Goal: Understand process/instructions

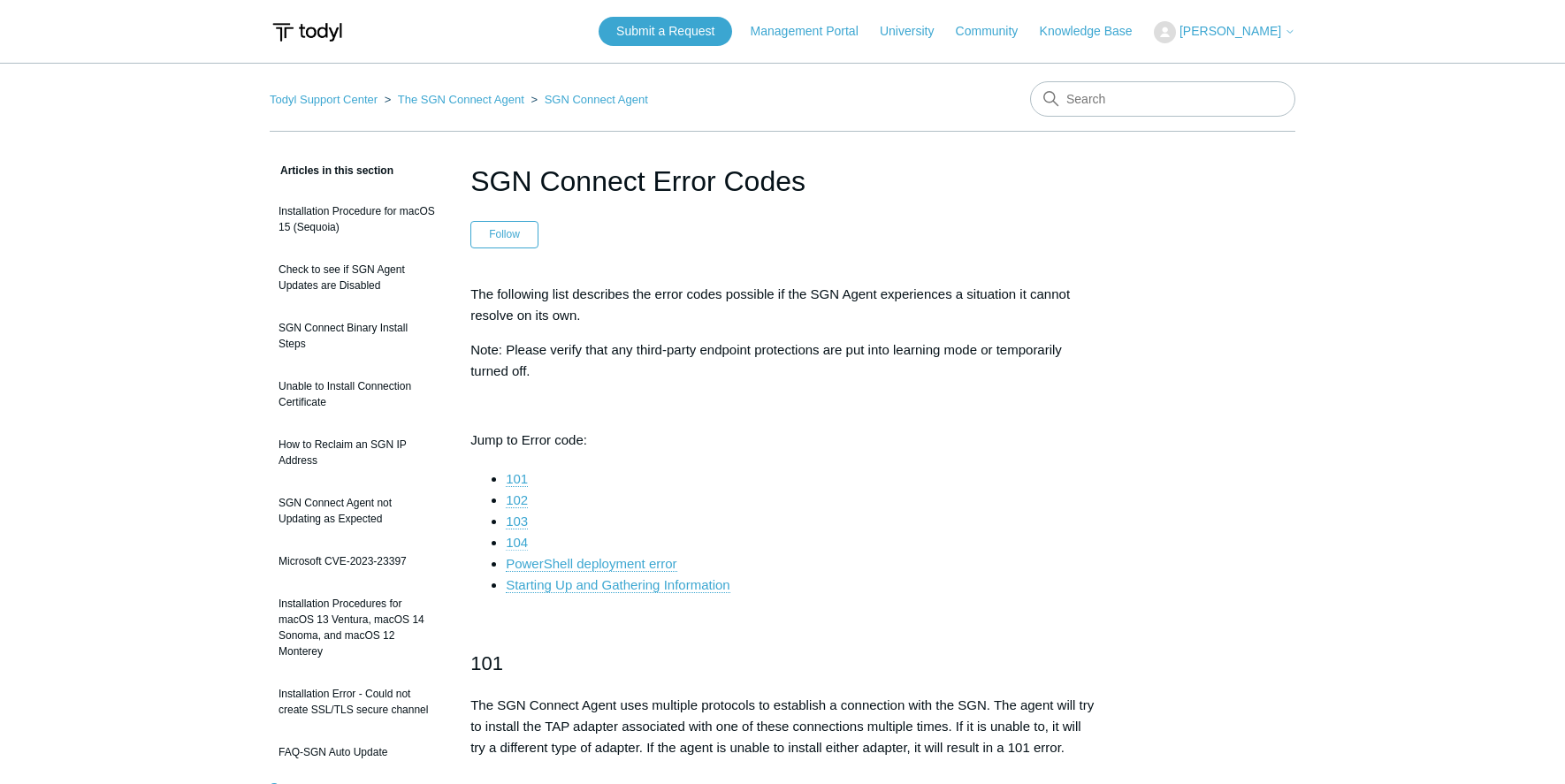
click at [523, 543] on link "104" at bounding box center [517, 542] width 22 height 16
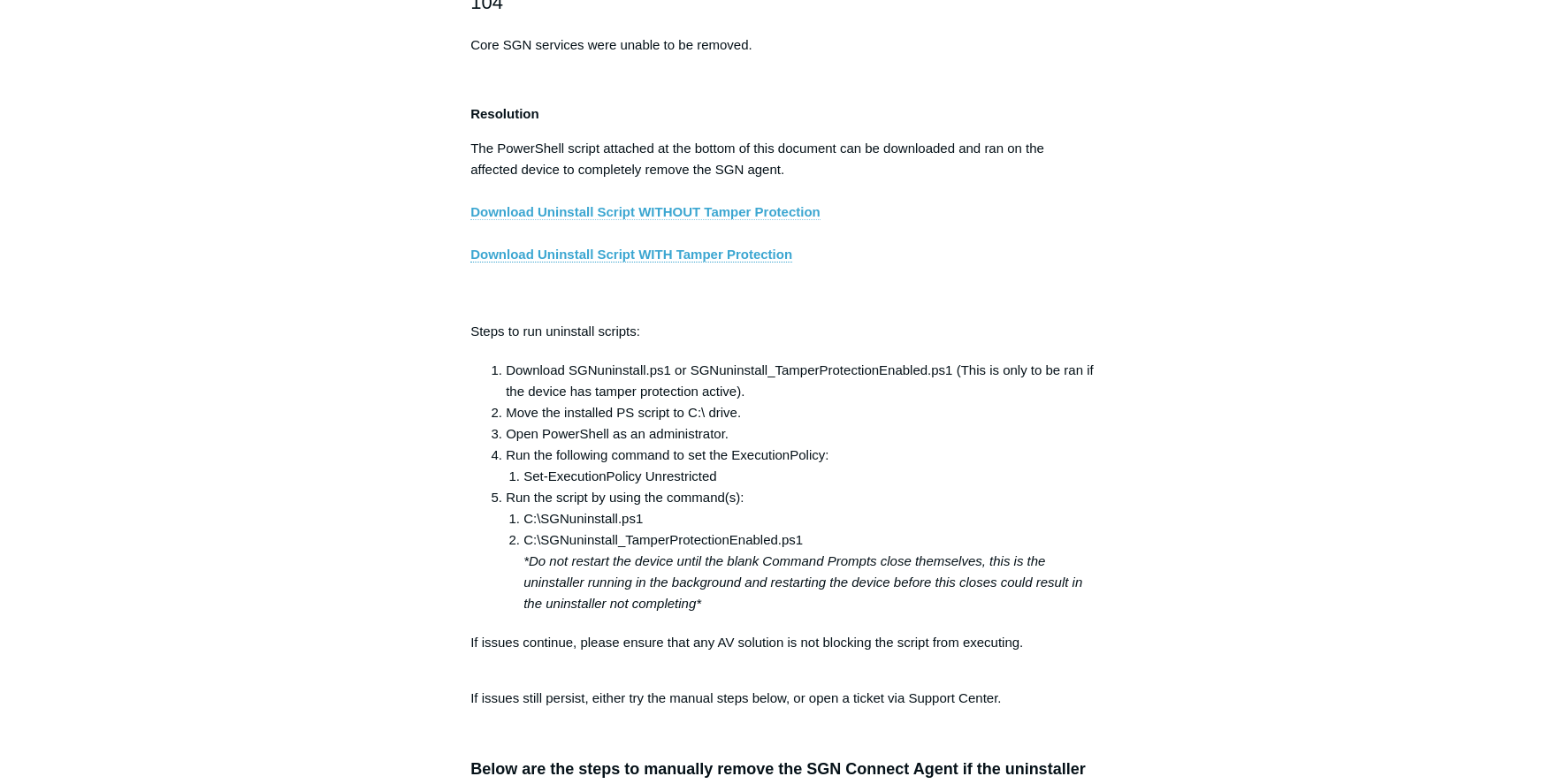
click at [763, 220] on link "Download Uninstall Script WITHOUT Tamper Protection" at bounding box center [645, 211] width 351 height 16
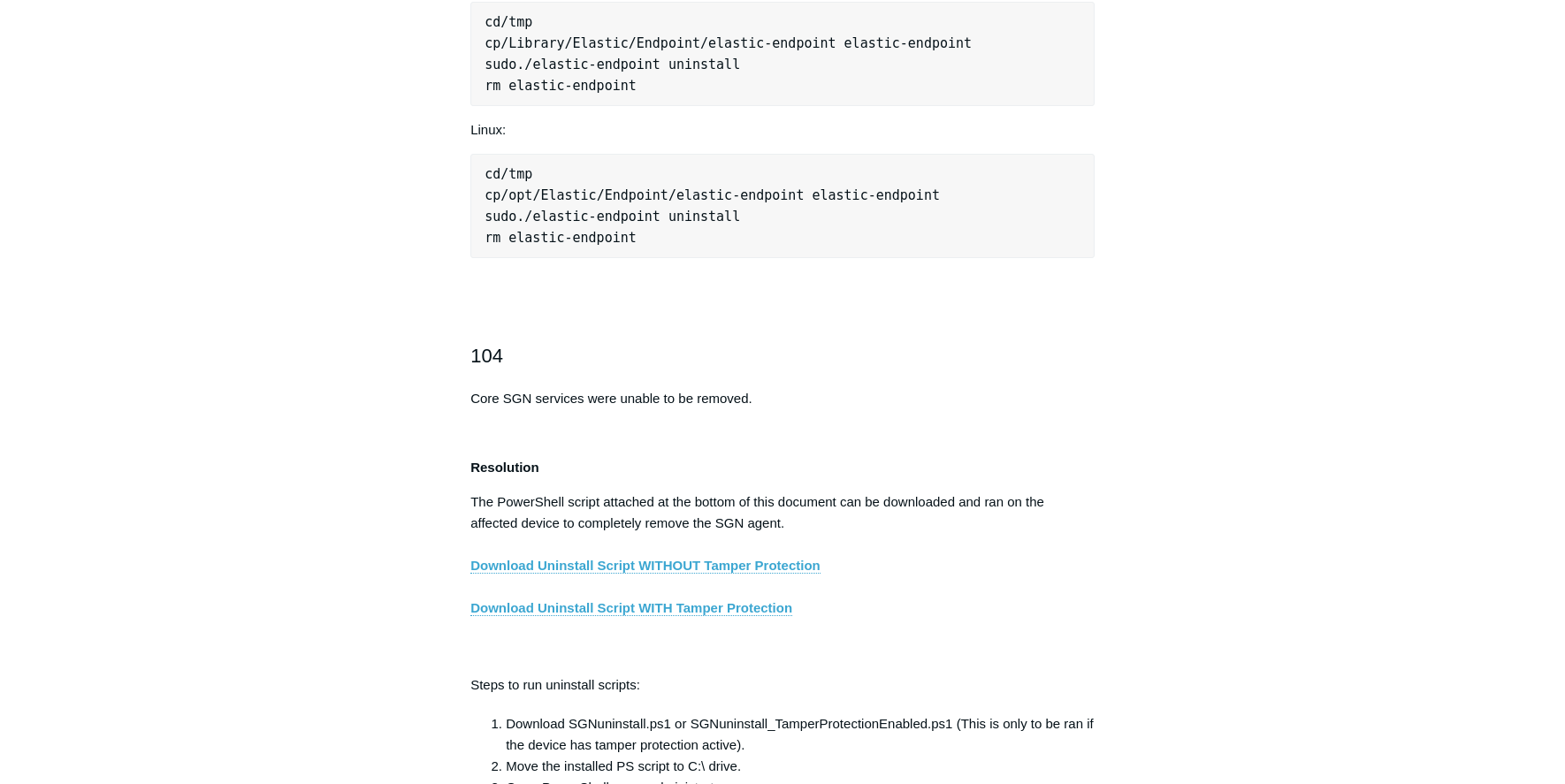
scroll to position [2851, 0]
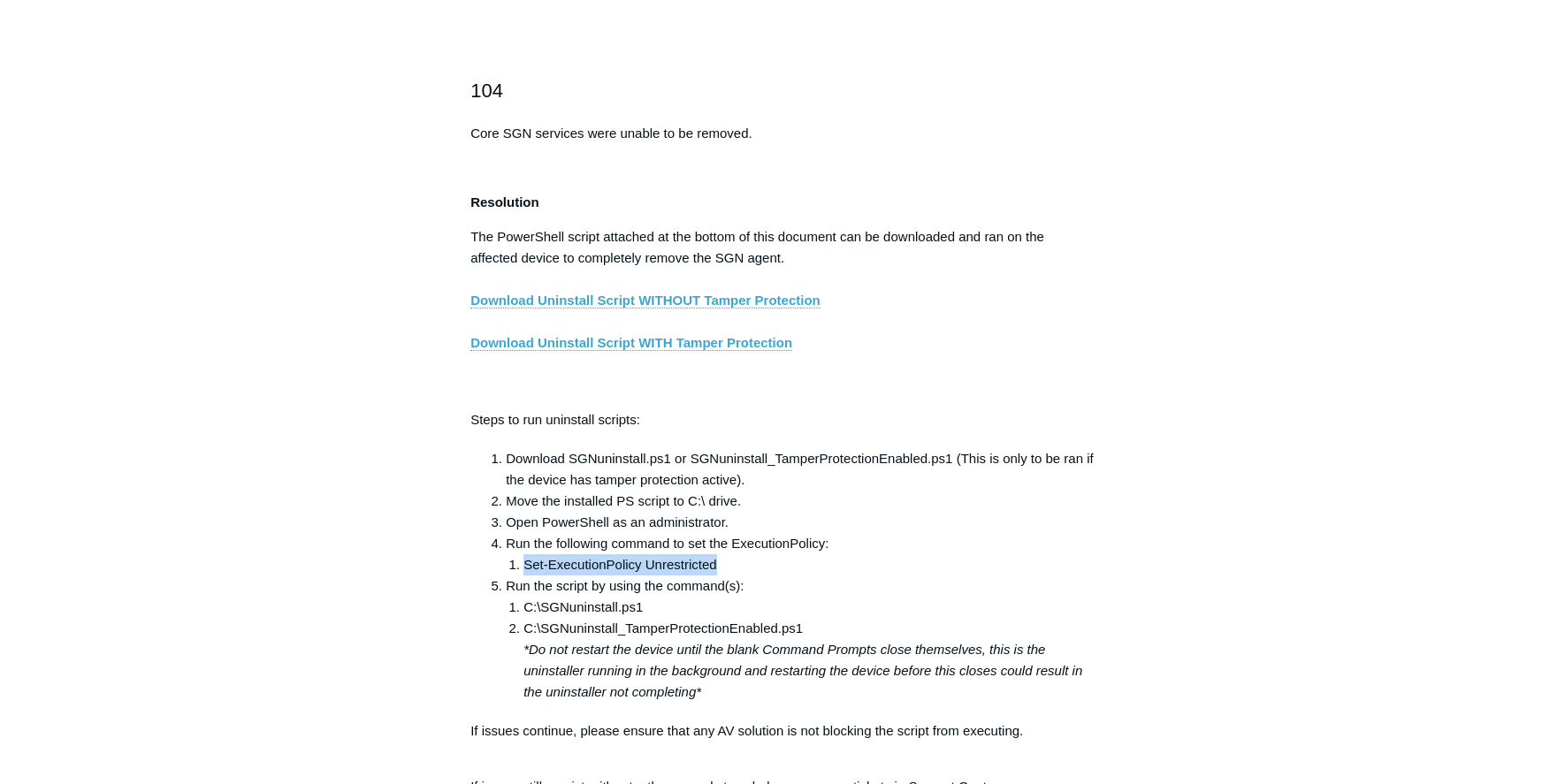
drag, startPoint x: 526, startPoint y: 575, endPoint x: 731, endPoint y: 584, distance: 205.2
click at [731, 575] on li "Set-ExecutionPolicy Unrestricted" at bounding box center [809, 564] width 571 height 21
drag, startPoint x: 731, startPoint y: 584, endPoint x: 698, endPoint y: 574, distance: 34.5
copy li "Set-ExecutionPolicy Unrestricted"
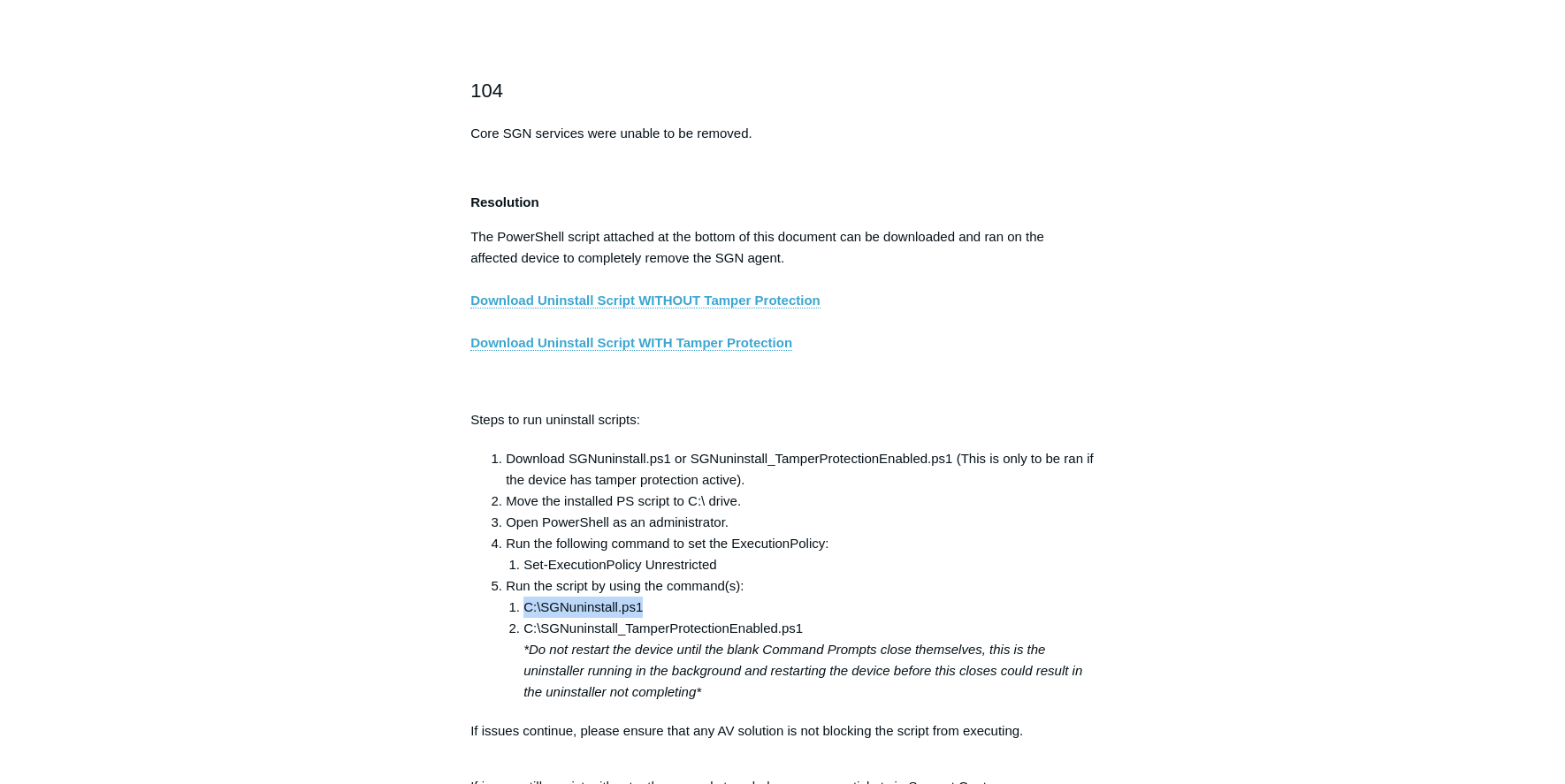
drag, startPoint x: 525, startPoint y: 620, endPoint x: 649, endPoint y: 620, distance: 124.0
click at [649, 618] on li "C:\SGNuninstall.ps1" at bounding box center [809, 607] width 571 height 21
drag, startPoint x: 649, startPoint y: 620, endPoint x: 636, endPoint y: 619, distance: 13.0
copy li "C:\SGNuninstall.ps1"
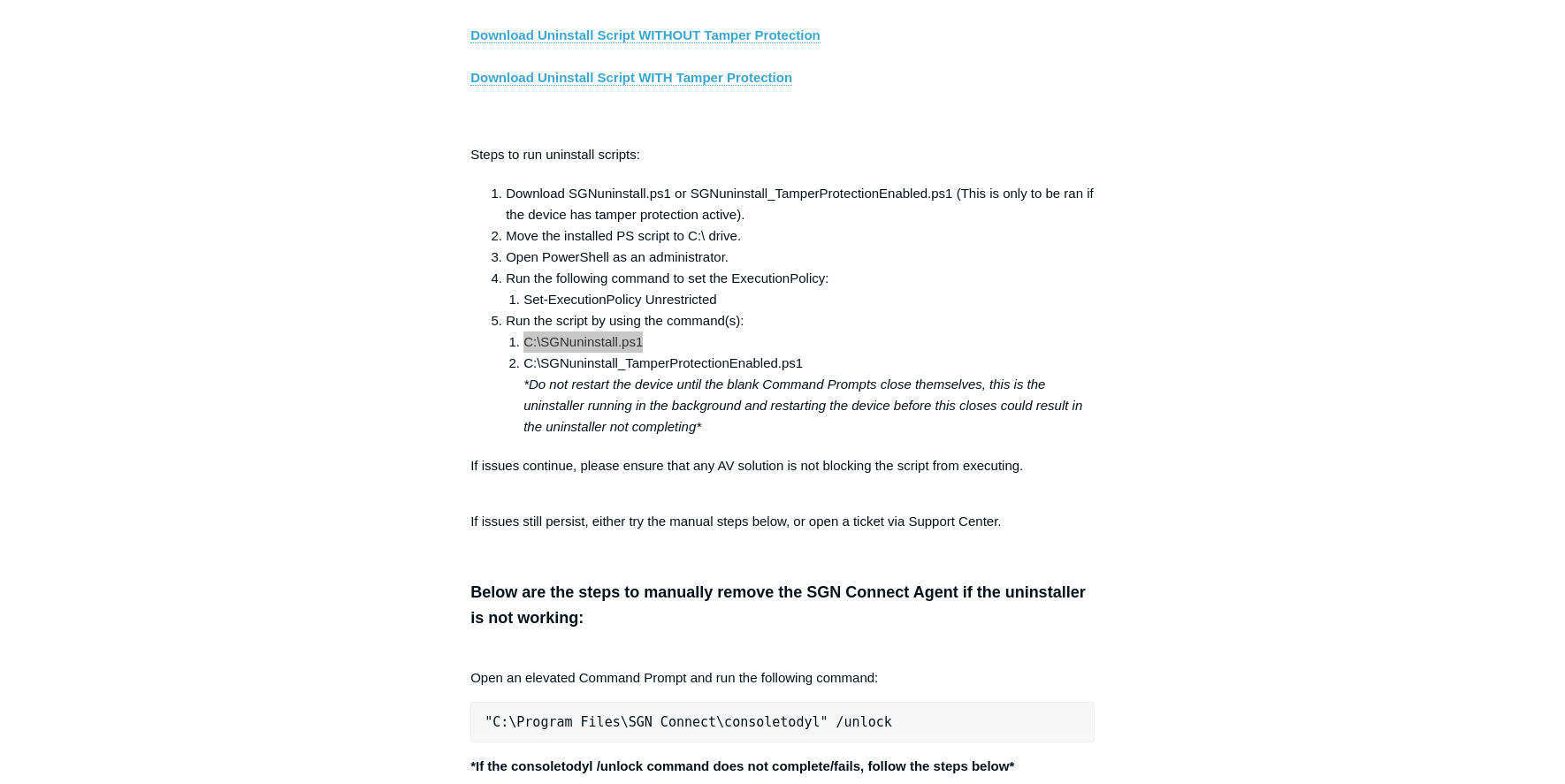
scroll to position [3293, 0]
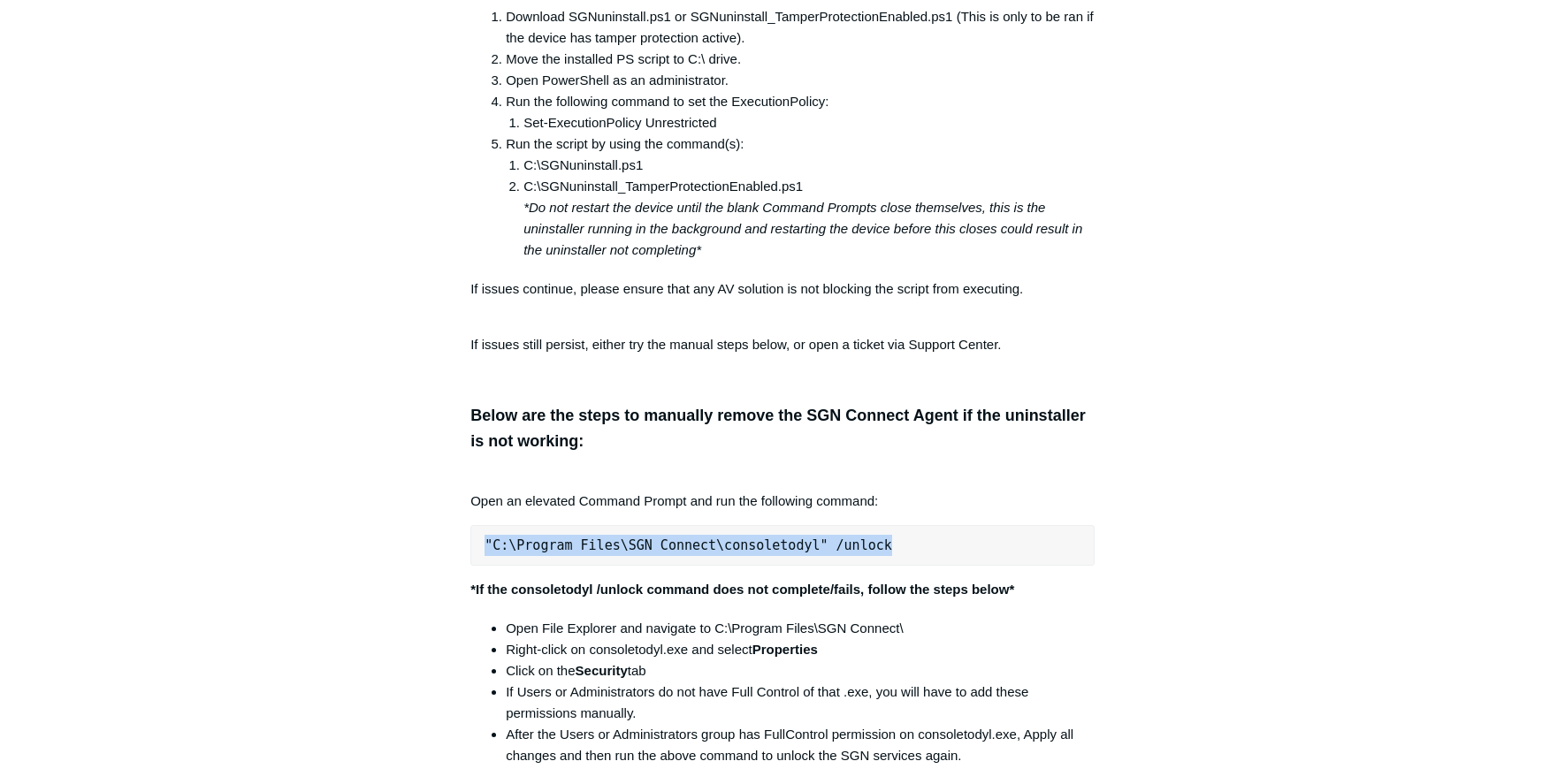
drag, startPoint x: 873, startPoint y: 561, endPoint x: 477, endPoint y: 565, distance: 396.0
click at [477, 565] on pre ""C:\Program Files\SGN Connect\consoletodyl" /unlock" at bounding box center [782, 545] width 624 height 40
drag, startPoint x: 477, startPoint y: 565, endPoint x: 556, endPoint y: 557, distance: 79.4
copy pre ""C:\Program Files\SGN Connect\consoletodyl" /unlock"
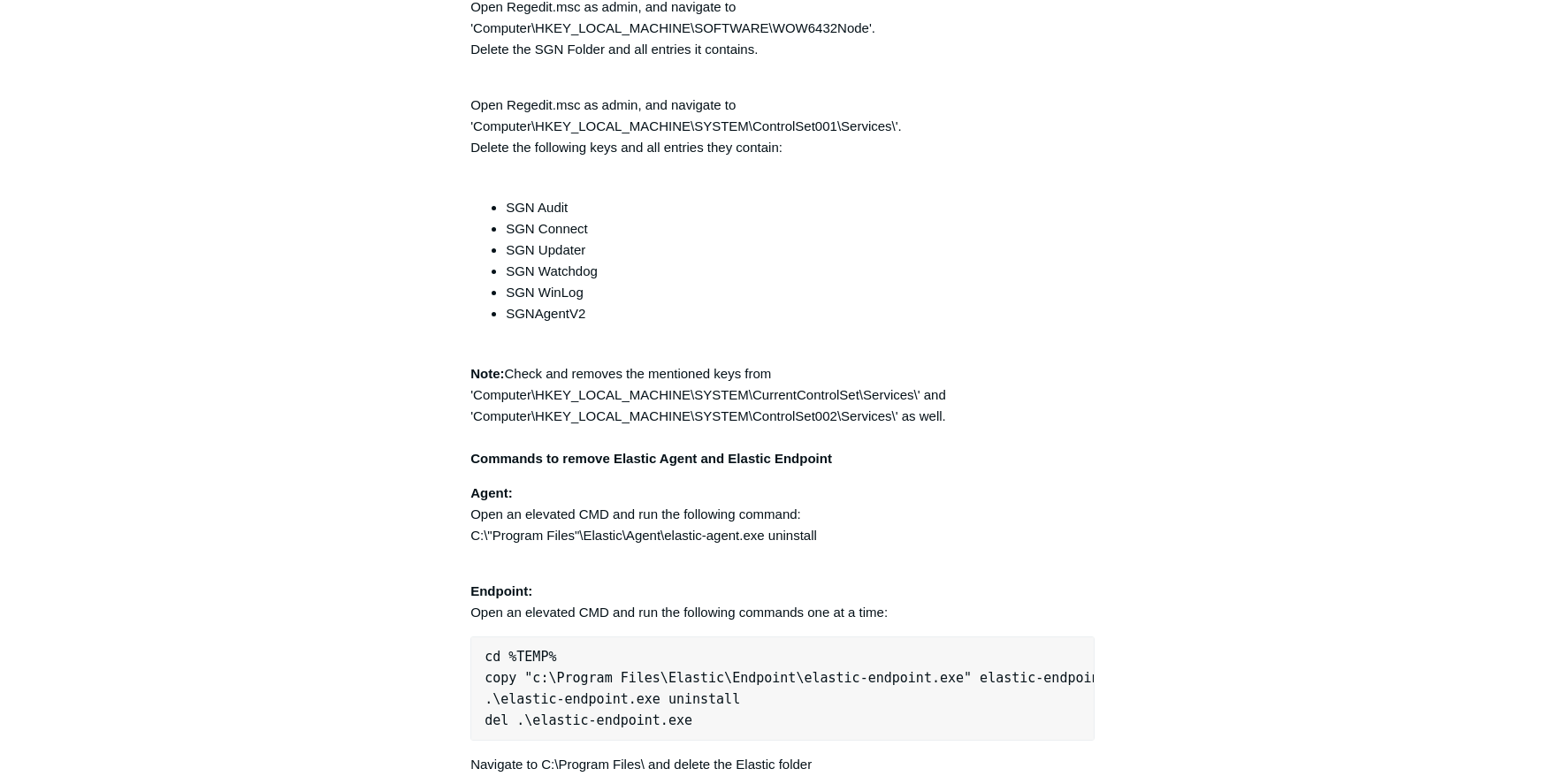
scroll to position [4619, 0]
